Goal: Find specific page/section: Find specific page/section

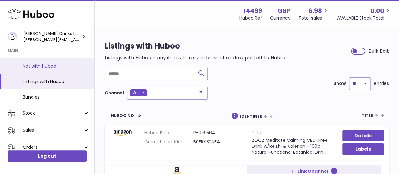
scroll to position [34, 0]
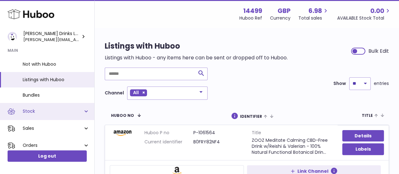
click at [50, 108] on span "Stock" at bounding box center [53, 111] width 60 height 6
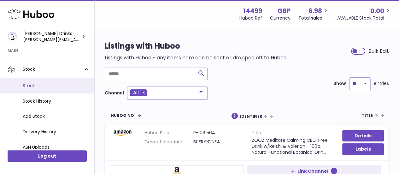
scroll to position [76, 0]
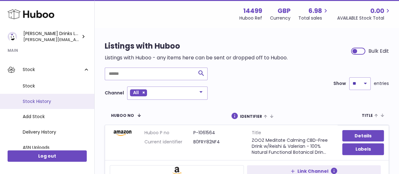
click at [42, 101] on span "Stock History" at bounding box center [56, 101] width 67 height 6
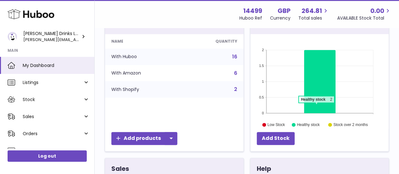
scroll to position [123, 0]
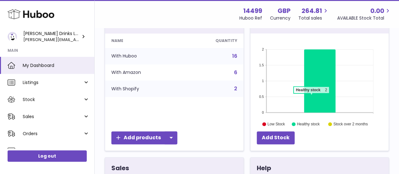
click at [311, 95] on icon at bounding box center [320, 80] width 32 height 63
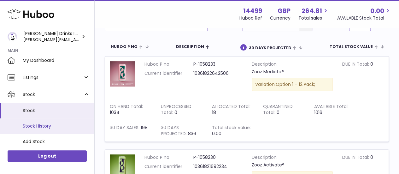
scroll to position [5, 0]
click at [50, 124] on span "Stock History" at bounding box center [56, 126] width 67 height 6
